Goal: Task Accomplishment & Management: Manage account settings

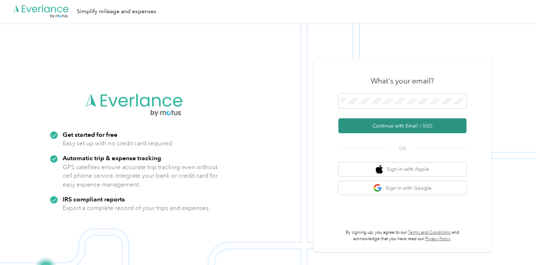
click at [380, 125] on button "Continue with Email / SSO" at bounding box center [402, 125] width 128 height 15
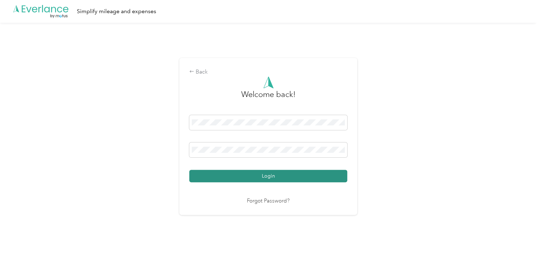
click at [270, 176] on button "Login" at bounding box center [268, 176] width 158 height 12
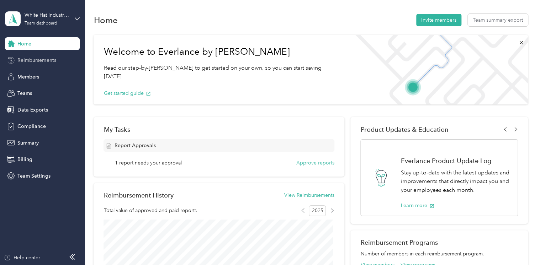
click at [28, 62] on span "Reimbursements" at bounding box center [36, 60] width 38 height 7
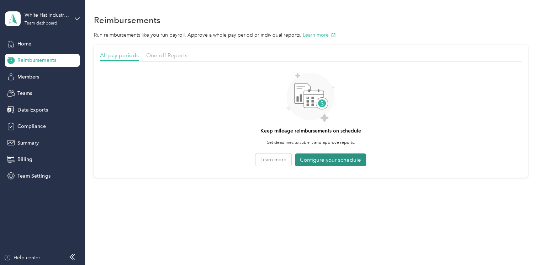
click at [323, 158] on button "Configure your schedule" at bounding box center [330, 160] width 71 height 13
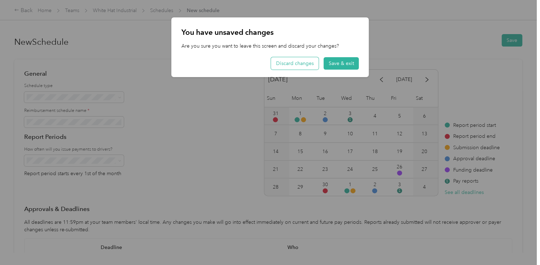
click at [301, 62] on button "Discard changes" at bounding box center [295, 63] width 48 height 12
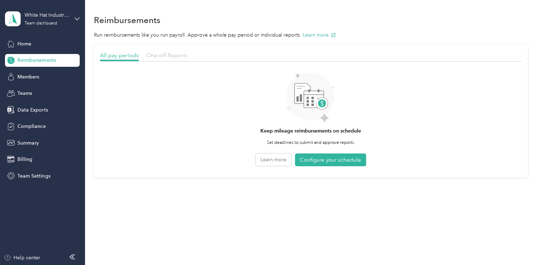
click at [162, 57] on span "One-off Reports" at bounding box center [166, 55] width 41 height 7
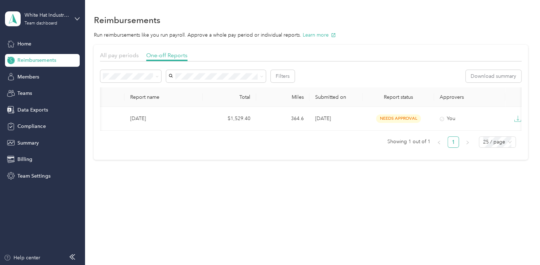
scroll to position [0, 77]
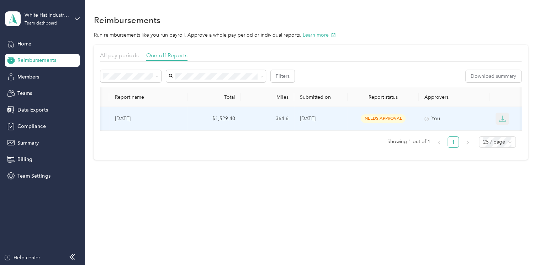
click at [505, 117] on icon "button" at bounding box center [501, 118] width 7 height 7
click at [508, 130] on div "PDF" at bounding box center [507, 131] width 15 height 7
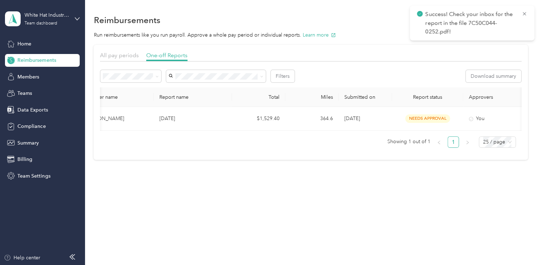
scroll to position [0, 0]
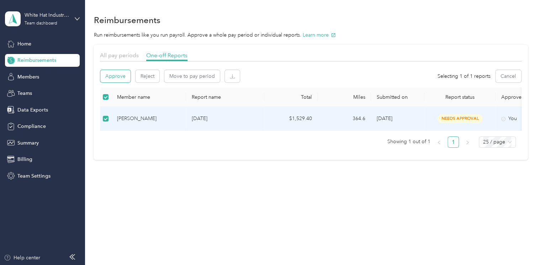
click at [116, 75] on button "Approve" at bounding box center [115, 76] width 30 height 12
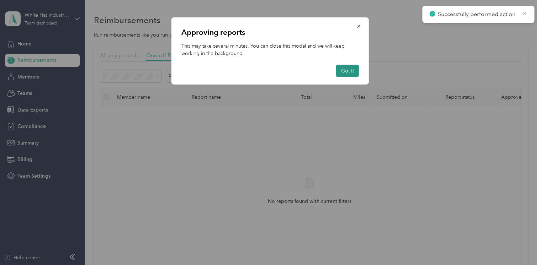
click at [346, 69] on button "Got it" at bounding box center [347, 71] width 23 height 12
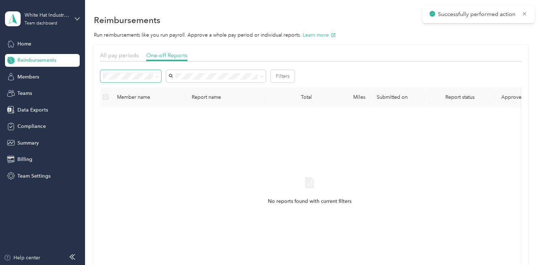
click at [156, 76] on icon at bounding box center [156, 76] width 3 height 3
click at [140, 114] on li "Needs payment" at bounding box center [130, 114] width 61 height 12
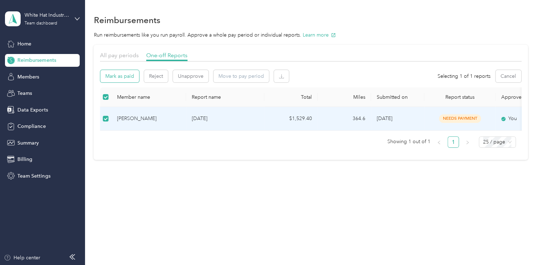
click at [118, 76] on button "Mark as paid" at bounding box center [119, 76] width 39 height 12
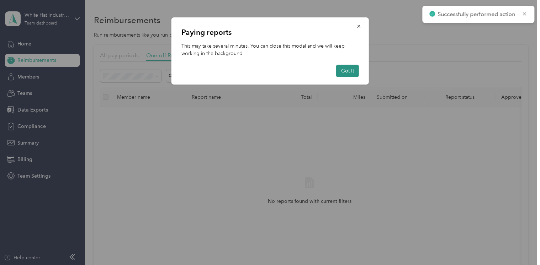
click at [347, 70] on button "Got it" at bounding box center [347, 71] width 23 height 12
